Goal: Task Accomplishment & Management: Use online tool/utility

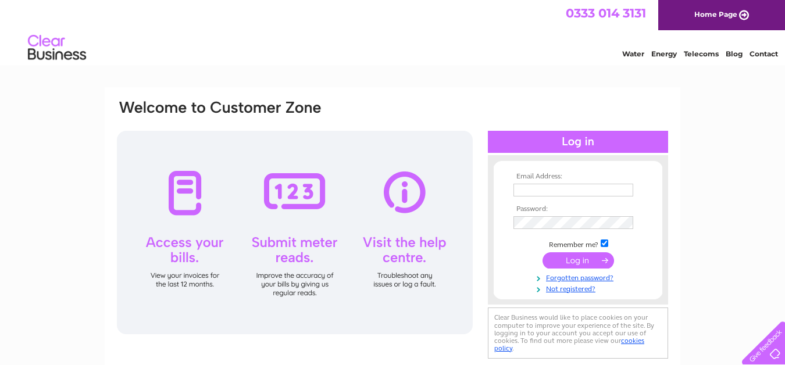
click at [551, 191] on input "text" at bounding box center [574, 190] width 120 height 13
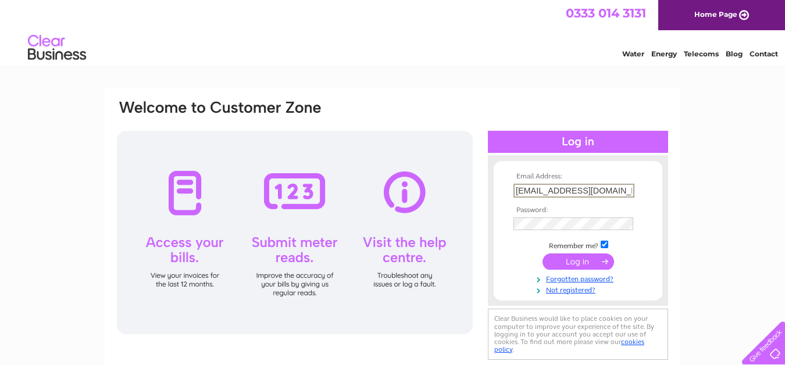
click at [616, 189] on input "finance@destiny-ministries.com" at bounding box center [574, 191] width 121 height 14
type input "finance@destiny-church.com"
click at [543, 254] on input "submit" at bounding box center [579, 262] width 72 height 16
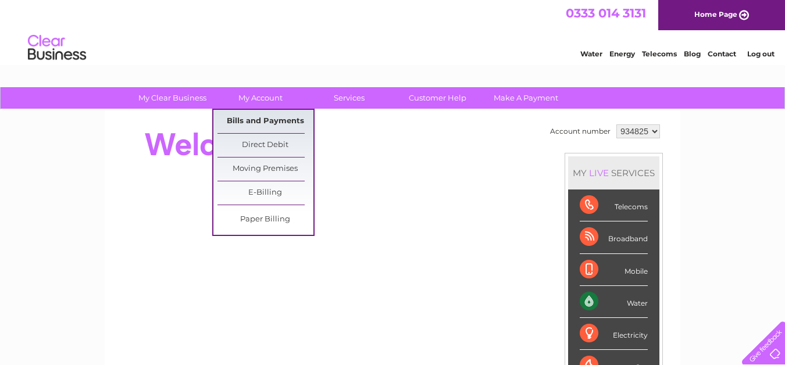
click at [254, 118] on link "Bills and Payments" at bounding box center [266, 121] width 96 height 23
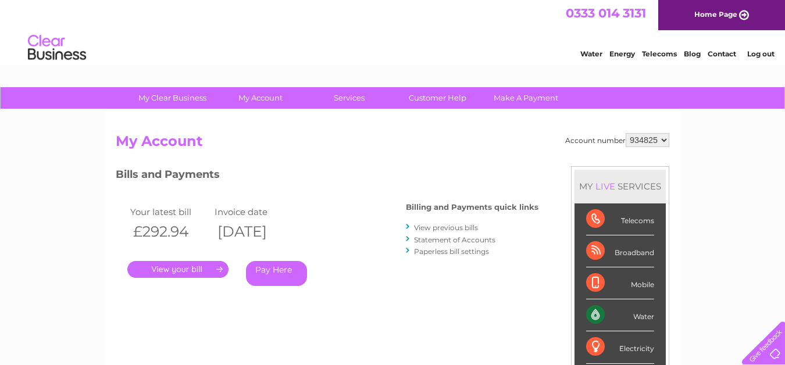
click at [208, 268] on link "." at bounding box center [177, 269] width 101 height 17
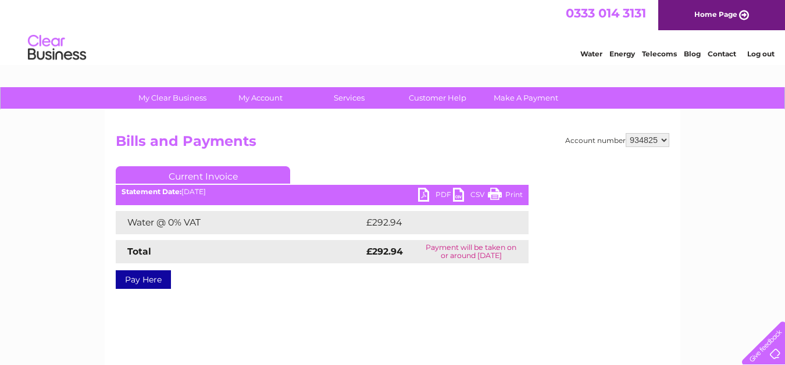
click at [436, 193] on link "PDF" at bounding box center [435, 196] width 35 height 17
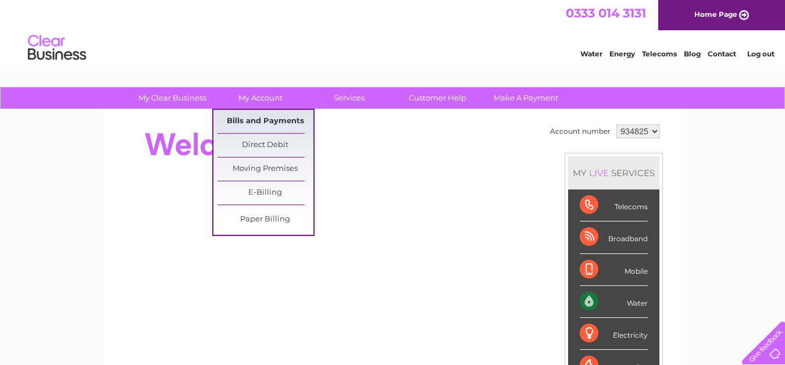
click at [274, 119] on link "Bills and Payments" at bounding box center [266, 121] width 96 height 23
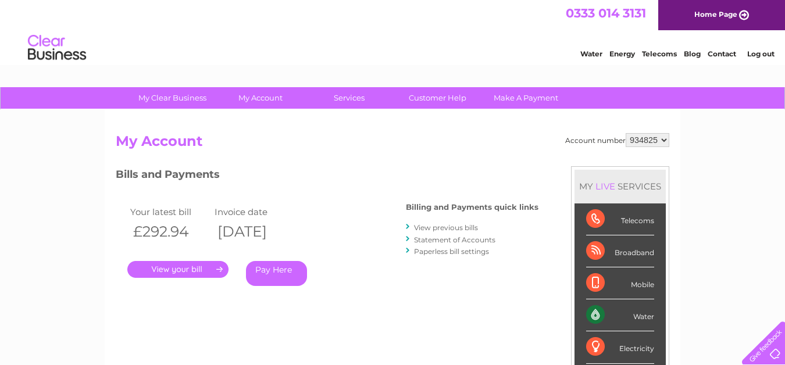
click at [591, 53] on link "Water" at bounding box center [592, 53] width 22 height 9
click at [478, 239] on link "Statement of Accounts" at bounding box center [454, 240] width 81 height 9
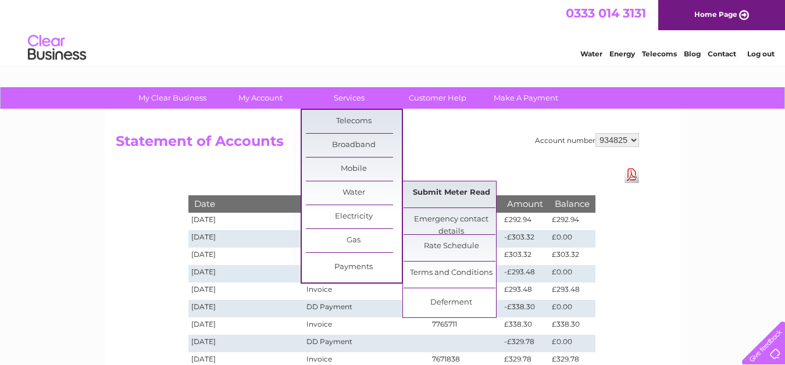
click at [463, 189] on link "Submit Meter Read" at bounding box center [452, 193] width 96 height 23
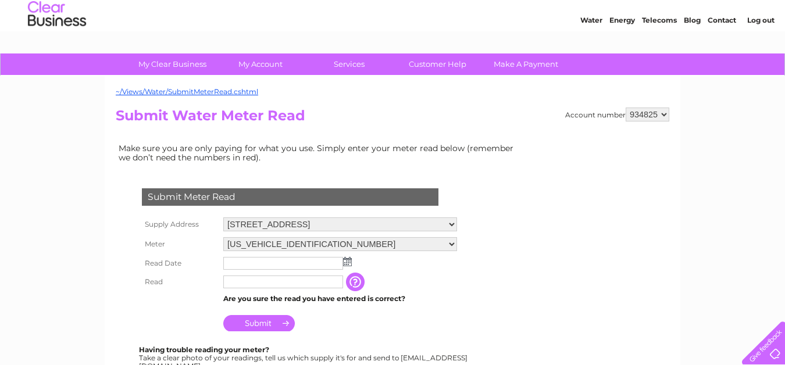
scroll to position [41, 0]
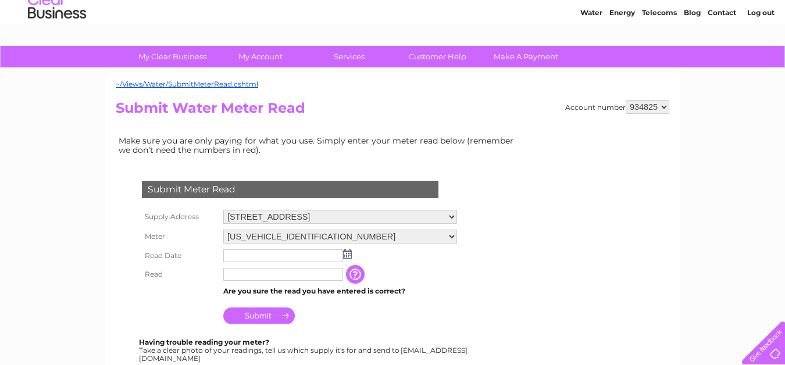
click at [450, 214] on select "[STREET_ADDRESS][GEOGRAPHIC_DATA][STREET_ADDRESS]" at bounding box center [340, 217] width 234 height 14
select select "566769"
click at [223, 210] on select "[STREET_ADDRESS][GEOGRAPHIC_DATA][STREET_ADDRESS]" at bounding box center [340, 217] width 234 height 15
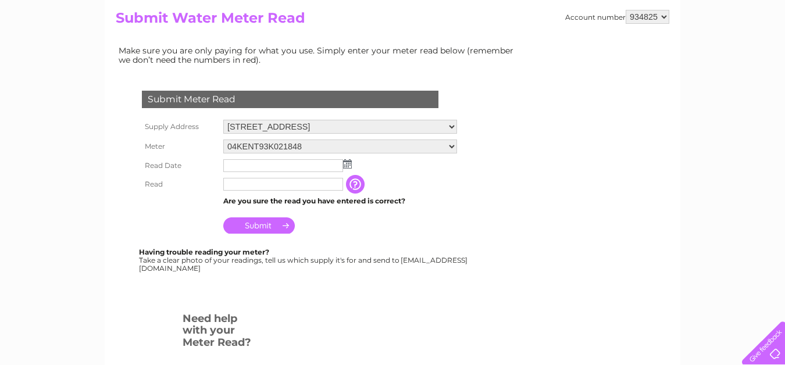
scroll to position [136, 0]
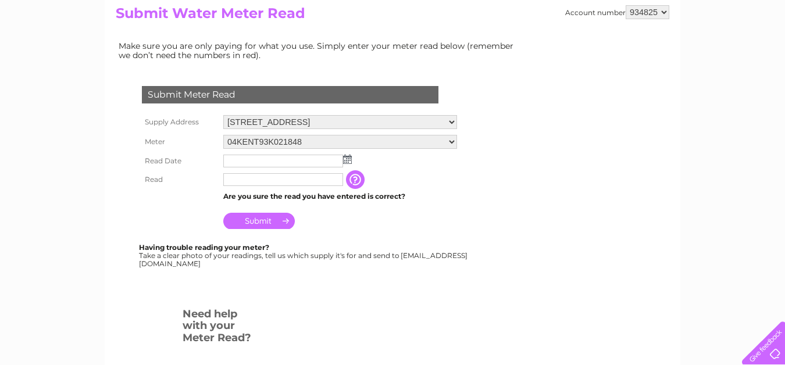
click at [450, 144] on select "04KENT93K021848" at bounding box center [340, 142] width 234 height 14
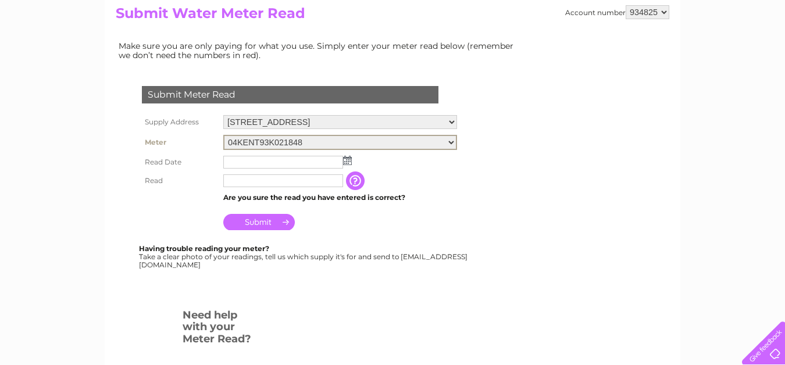
click at [223, 135] on select "04KENT93K021848" at bounding box center [340, 142] width 234 height 15
click at [454, 120] on select "[STREET_ADDRESS][GEOGRAPHIC_DATA][STREET_ADDRESS]" at bounding box center [340, 122] width 234 height 14
click at [223, 115] on select "[STREET_ADDRESS][GEOGRAPHIC_DATA][STREET_ADDRESS]" at bounding box center [340, 122] width 234 height 15
click at [298, 182] on input "text" at bounding box center [283, 180] width 121 height 14
click at [419, 260] on div "Having trouble reading your meter? Take a clear photo of your readings, tell us…" at bounding box center [304, 257] width 330 height 24
